Goal: Find contact information: Find contact information

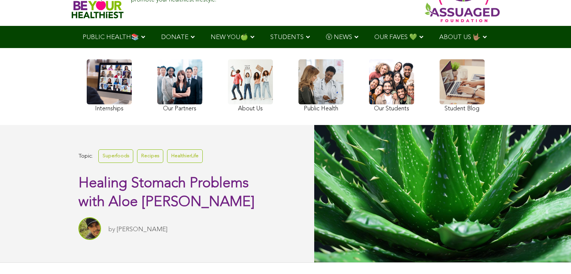
scroll to position [42, 0]
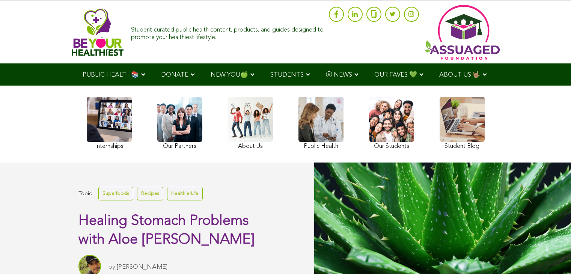
click at [255, 125] on link at bounding box center [250, 124] width 45 height 55
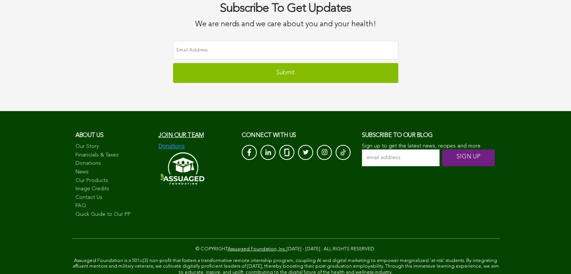
scroll to position [2327, 0]
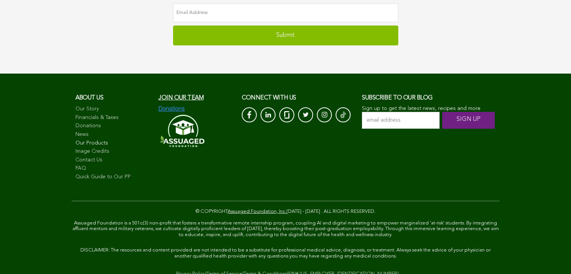
click at [106, 143] on link "Our Products" at bounding box center [113, 144] width 76 height 8
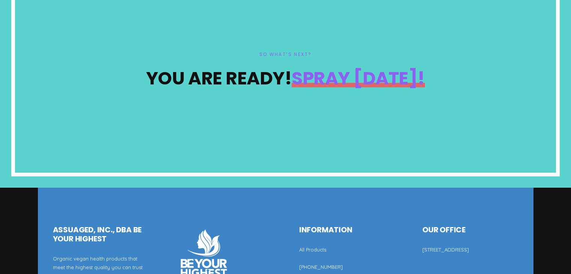
scroll to position [3865, 0]
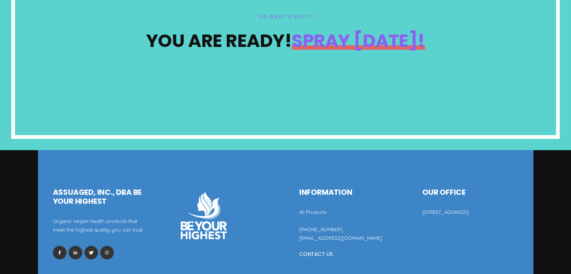
click at [328, 235] on link "[EMAIL_ADDRESS][DOMAIN_NAME]" at bounding box center [340, 238] width 83 height 6
click at [318, 235] on link "hello@assuaged.com" at bounding box center [340, 238] width 83 height 6
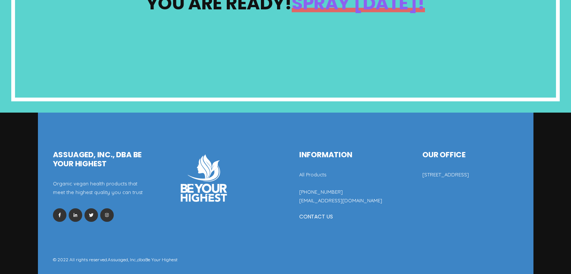
click at [122, 257] on link "Assuaged, Inc.," at bounding box center [123, 260] width 30 height 6
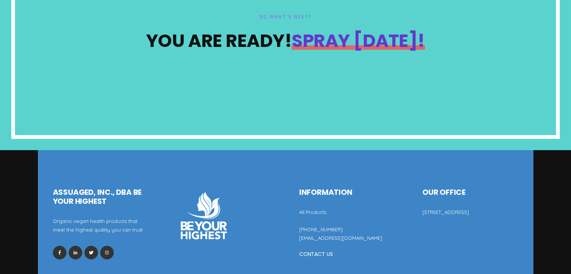
click at [368, 36] on link "Spray Today!" at bounding box center [358, 40] width 133 height 25
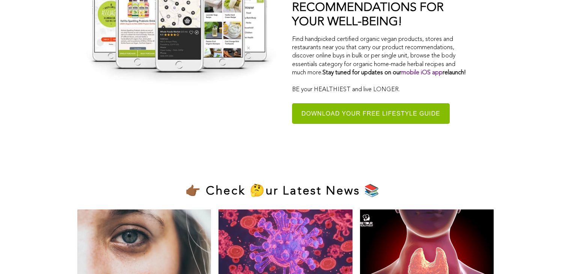
scroll to position [4538, 0]
